Goal: Find specific page/section: Find specific page/section

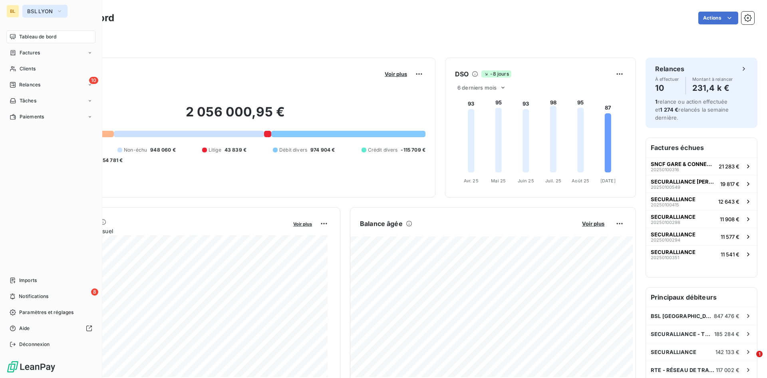
click at [54, 11] on button "BSL LYON" at bounding box center [44, 11] width 45 height 13
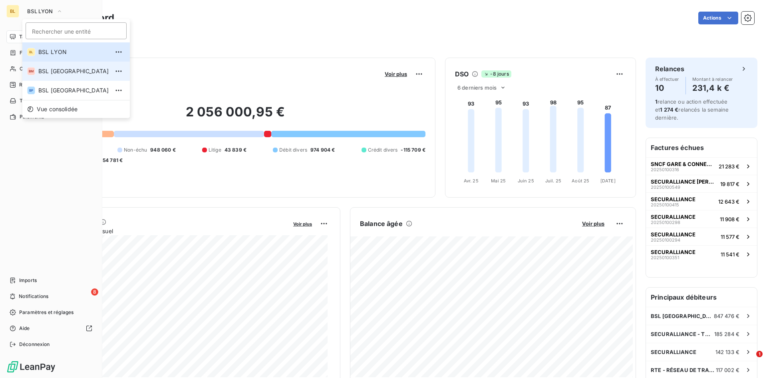
click at [51, 74] on span "BSL [GEOGRAPHIC_DATA]" at bounding box center [73, 71] width 71 height 8
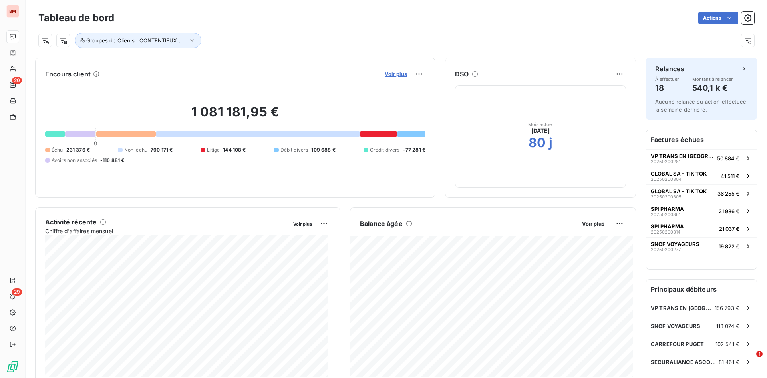
click at [391, 73] on span "Voir plus" at bounding box center [396, 74] width 22 height 6
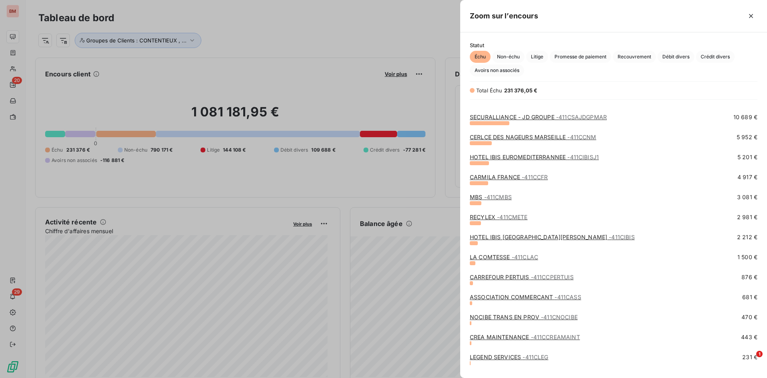
scroll to position [145, 0]
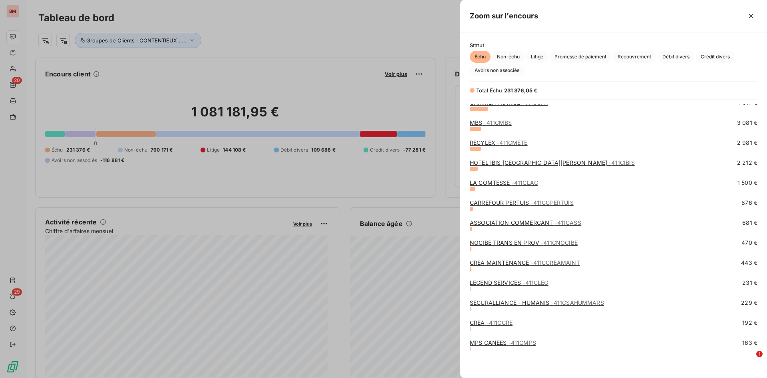
click at [333, 24] on div at bounding box center [383, 189] width 767 height 378
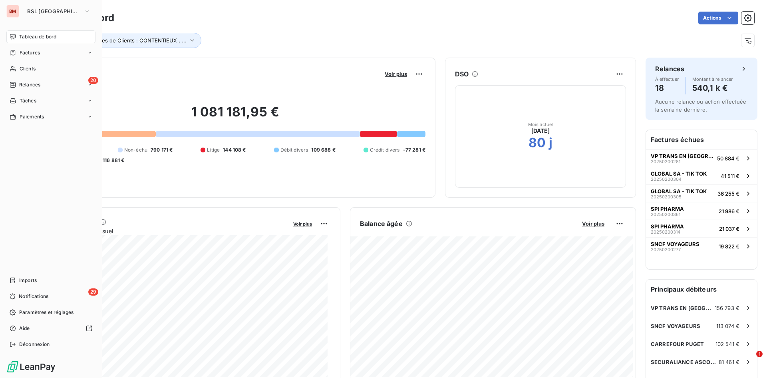
drag, startPoint x: 8, startPoint y: 8, endPoint x: 13, endPoint y: 8, distance: 4.8
click at [8, 8] on div "BM" at bounding box center [12, 11] width 13 height 13
click at [30, 9] on span "BSL [GEOGRAPHIC_DATA]" at bounding box center [54, 11] width 54 height 6
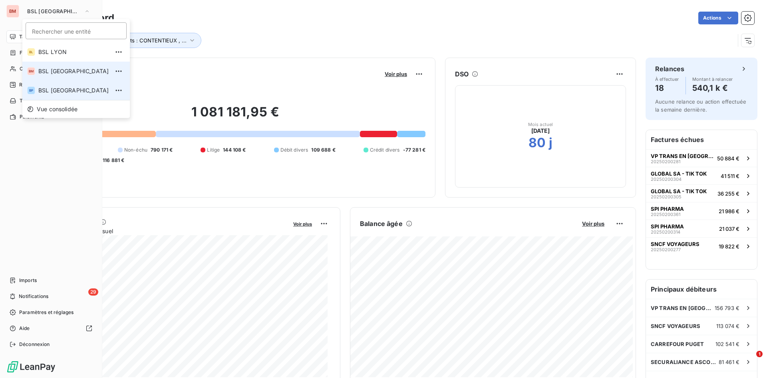
click at [55, 73] on span "BSL [GEOGRAPHIC_DATA]" at bounding box center [73, 71] width 71 height 8
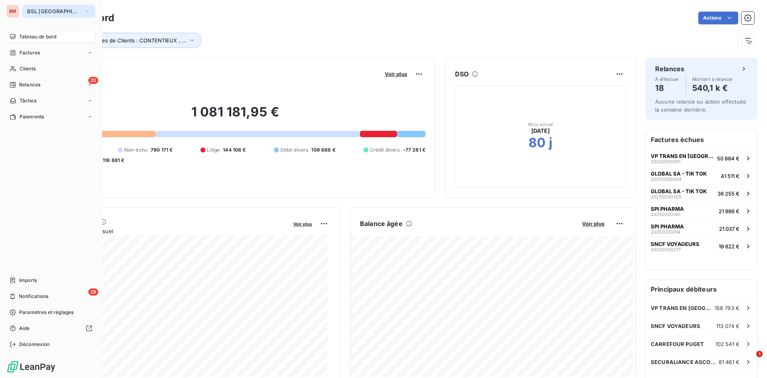
click at [37, 12] on span "BSL [GEOGRAPHIC_DATA]" at bounding box center [54, 11] width 54 height 6
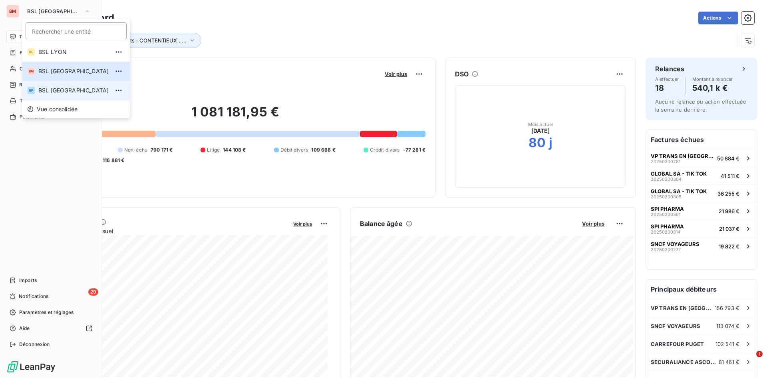
click at [51, 88] on span "BSL [GEOGRAPHIC_DATA]" at bounding box center [73, 90] width 71 height 8
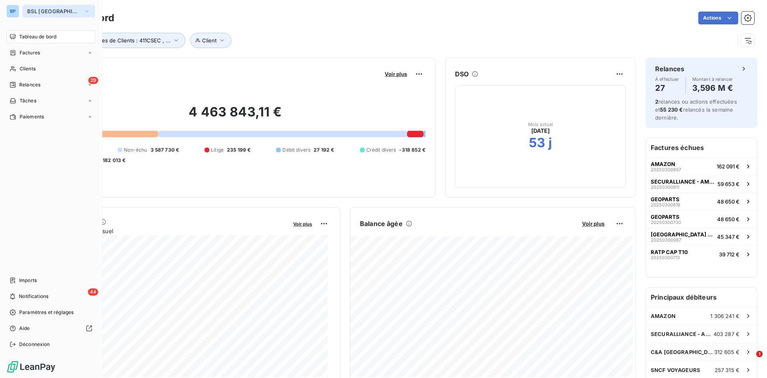
click at [32, 17] on button "BSL [GEOGRAPHIC_DATA]" at bounding box center [58, 11] width 73 height 13
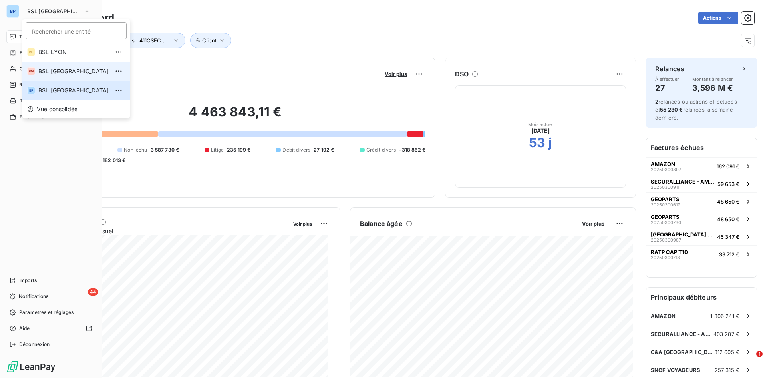
click at [44, 71] on span "BSL [GEOGRAPHIC_DATA]" at bounding box center [73, 71] width 71 height 8
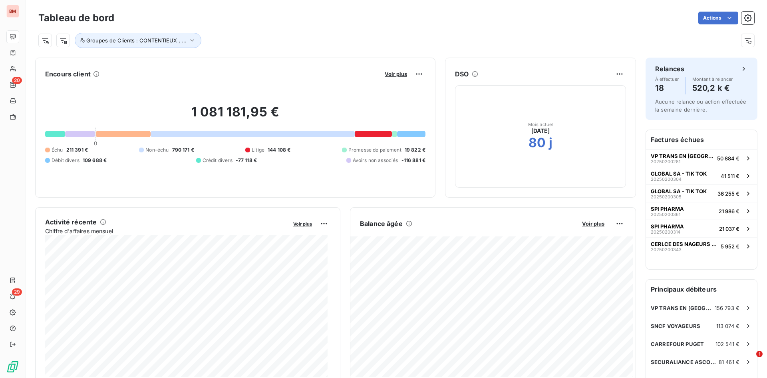
click at [215, 29] on div "Groupes de Clients : CONTENTIEUX , ..." at bounding box center [396, 37] width 716 height 22
click at [386, 73] on span "Voir plus" at bounding box center [396, 74] width 22 height 6
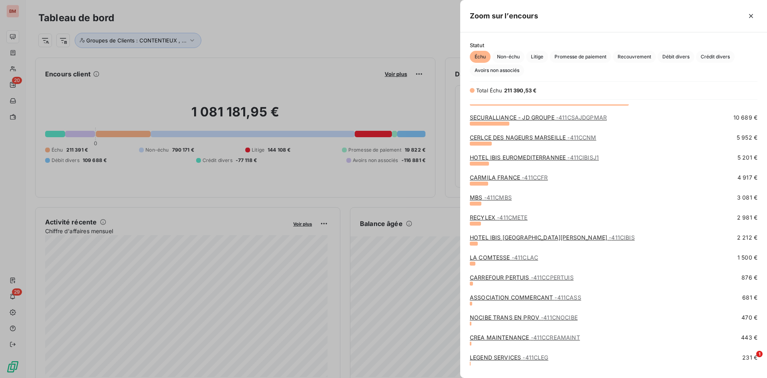
scroll to position [46, 0]
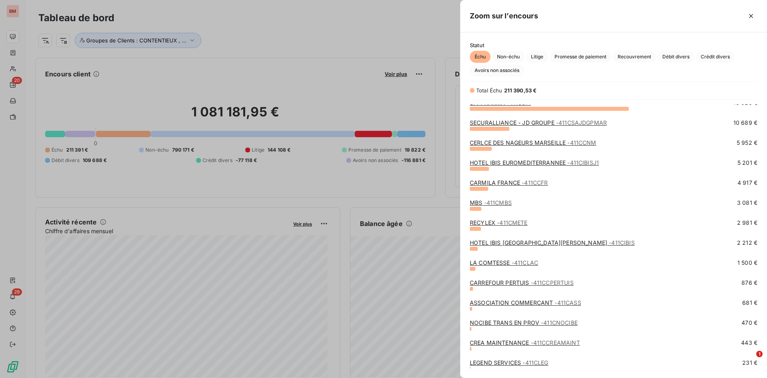
click at [482, 197] on div "CARMILA FRANCE - 411CCFR 4 917 €" at bounding box center [614, 189] width 288 height 20
click at [479, 199] on div "MBS - 411CMBS" at bounding box center [491, 203] width 42 height 8
click at [479, 202] on link "MBS - 411CMBS" at bounding box center [491, 202] width 42 height 7
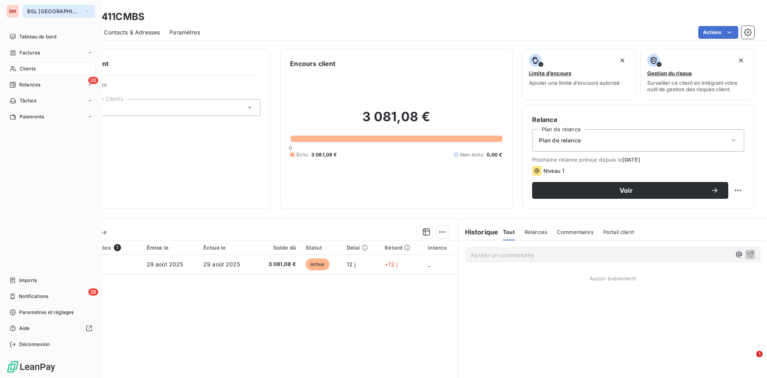
click at [46, 12] on span "BSL [GEOGRAPHIC_DATA]" at bounding box center [54, 11] width 54 height 6
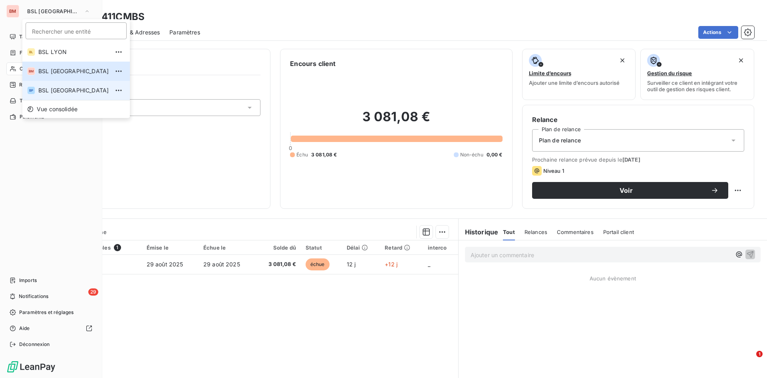
click at [47, 91] on span "BSL [GEOGRAPHIC_DATA]" at bounding box center [73, 90] width 71 height 8
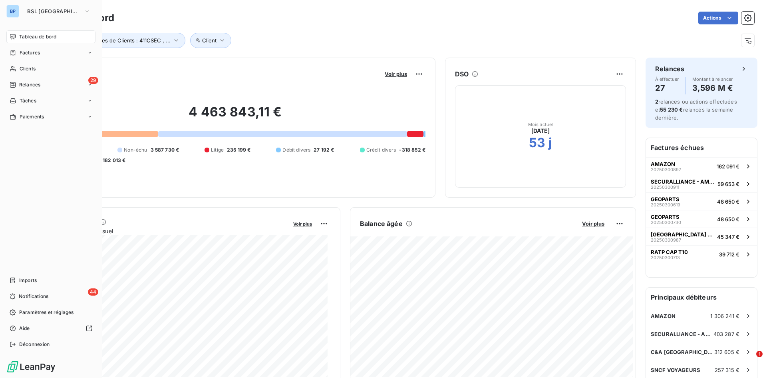
click at [355, 36] on div "Client Groupes de Clients : 411CSEC , ..." at bounding box center [386, 40] width 697 height 15
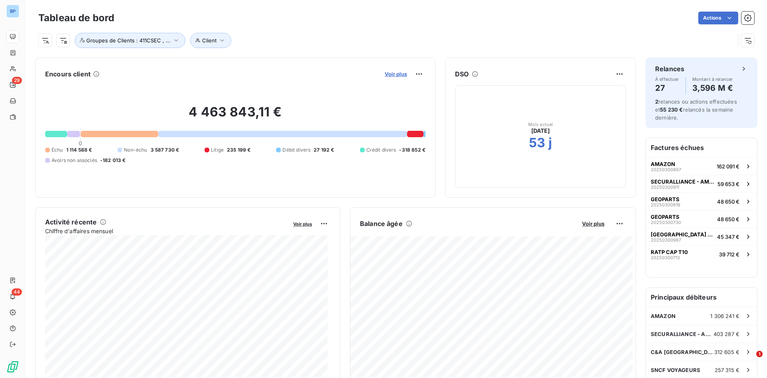
click at [392, 71] on span "Voir plus" at bounding box center [396, 74] width 22 height 6
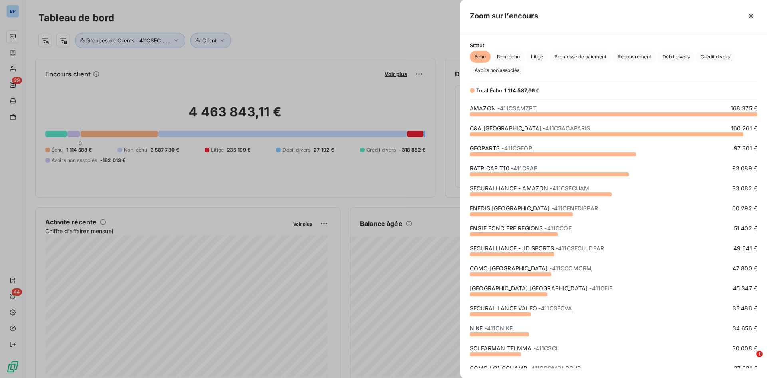
click at [367, 35] on div at bounding box center [383, 189] width 767 height 378
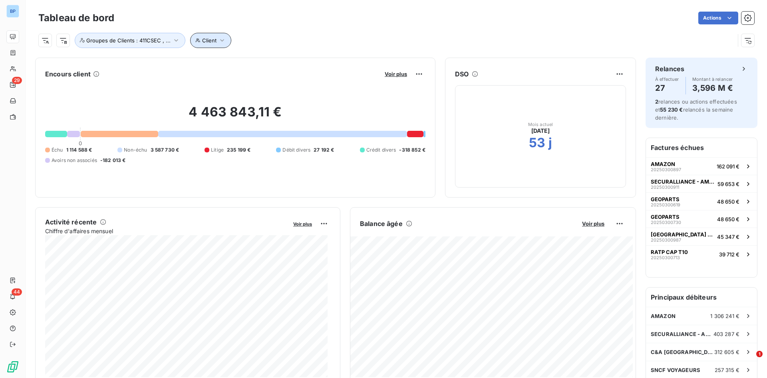
click at [215, 42] on button "Client" at bounding box center [210, 40] width 41 height 15
click at [301, 62] on icon at bounding box center [299, 61] width 8 height 8
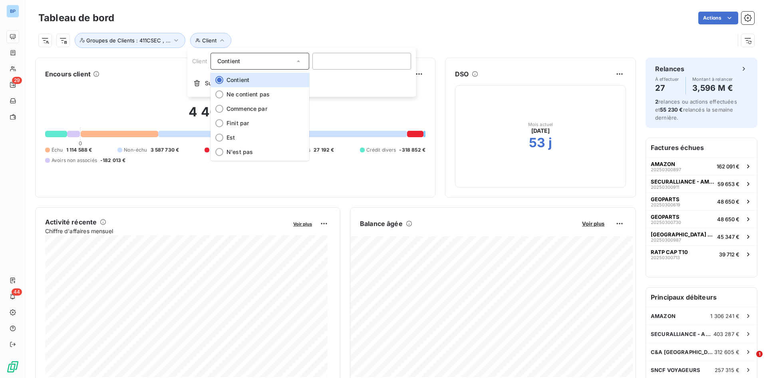
click at [327, 37] on div "Client Groupes de Clients : 411CSEC , ..." at bounding box center [386, 40] width 697 height 15
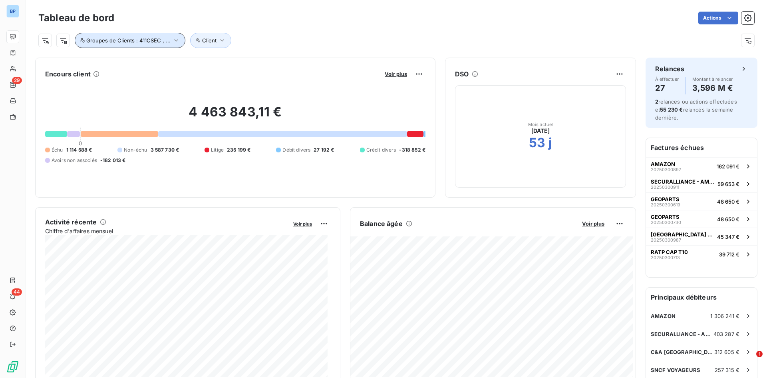
click at [154, 40] on span "Groupes de Clients : 411CSEC , ..." at bounding box center [128, 40] width 84 height 6
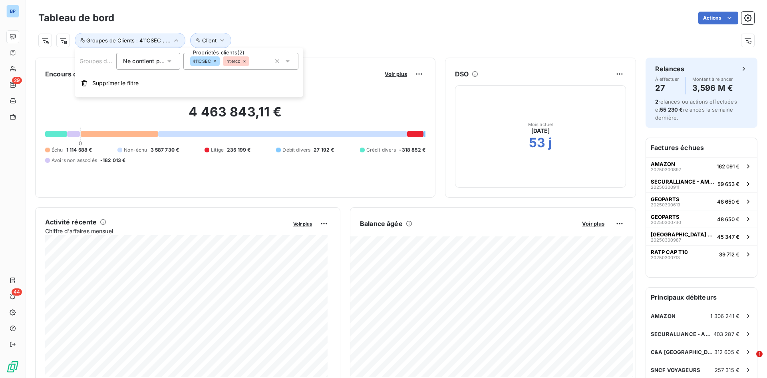
click at [357, 43] on div "Client Groupes de Clients : 411CSEC , ..." at bounding box center [386, 40] width 697 height 15
click at [392, 73] on span "Voir plus" at bounding box center [396, 74] width 22 height 6
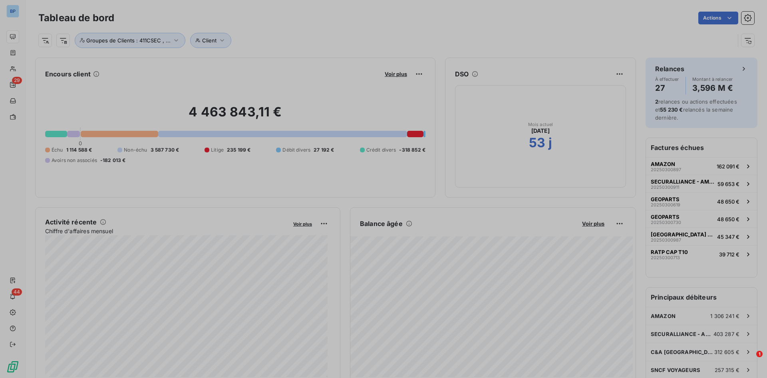
scroll to position [372, 301]
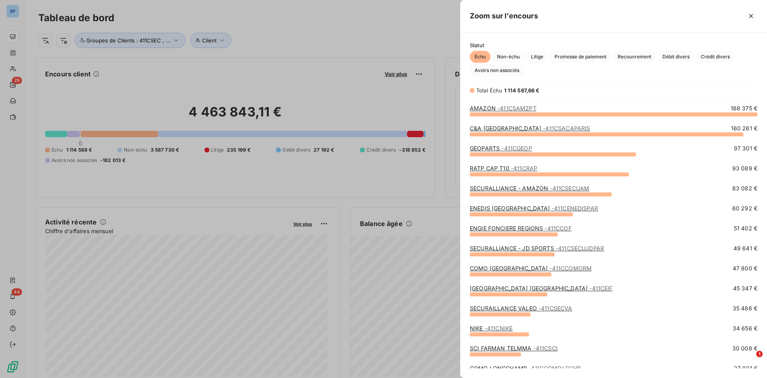
click at [283, 37] on div at bounding box center [383, 189] width 767 height 378
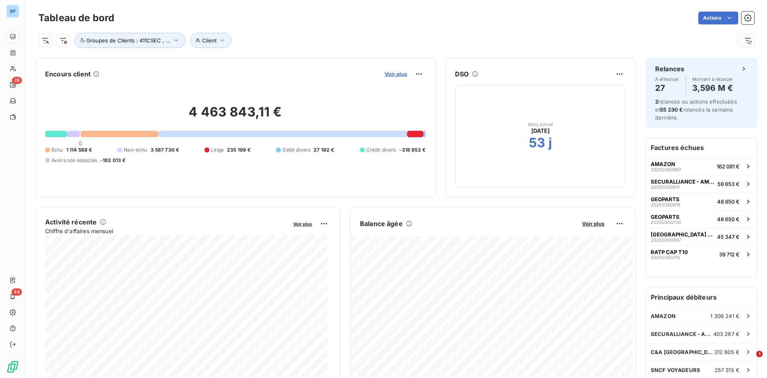
click at [390, 76] on span "Voir plus" at bounding box center [396, 74] width 22 height 6
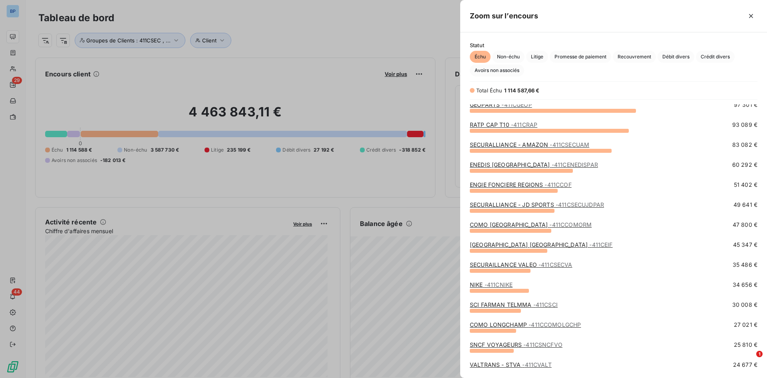
scroll to position [26, 0]
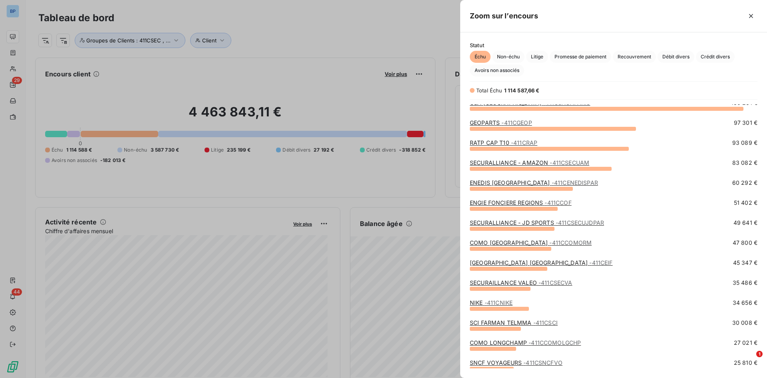
click at [487, 124] on link "GEOPARTS - 411CGEOP" at bounding box center [501, 122] width 62 height 7
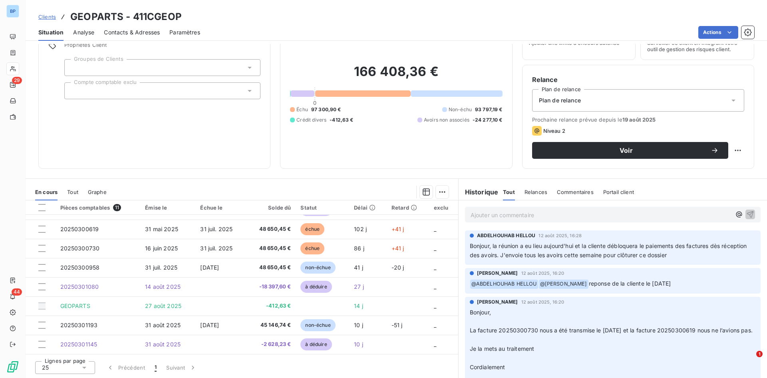
scroll to position [40, 0]
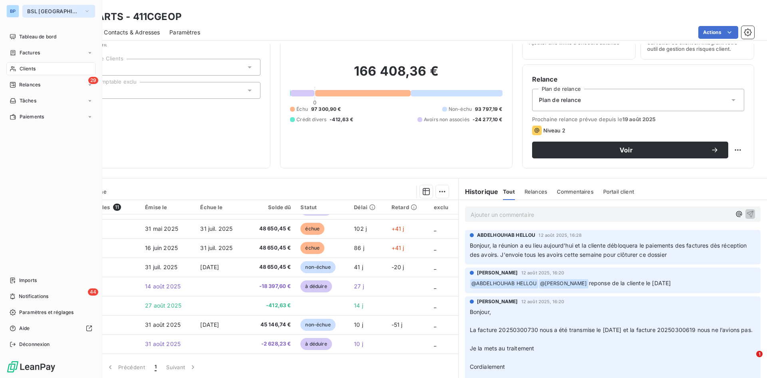
click at [42, 9] on span "BSL [GEOGRAPHIC_DATA]" at bounding box center [54, 11] width 54 height 6
